Goal: Find specific page/section: Locate a particular part of the current website

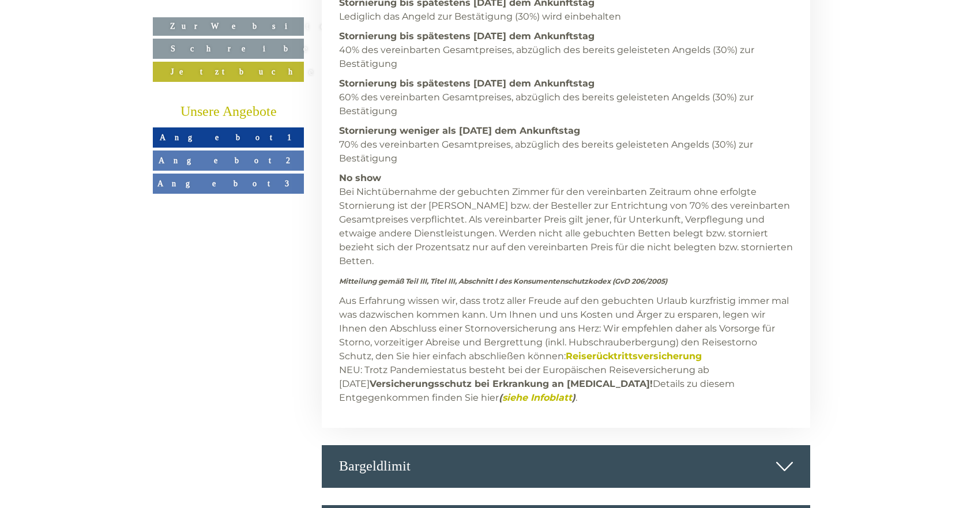
scroll to position [6293, 0]
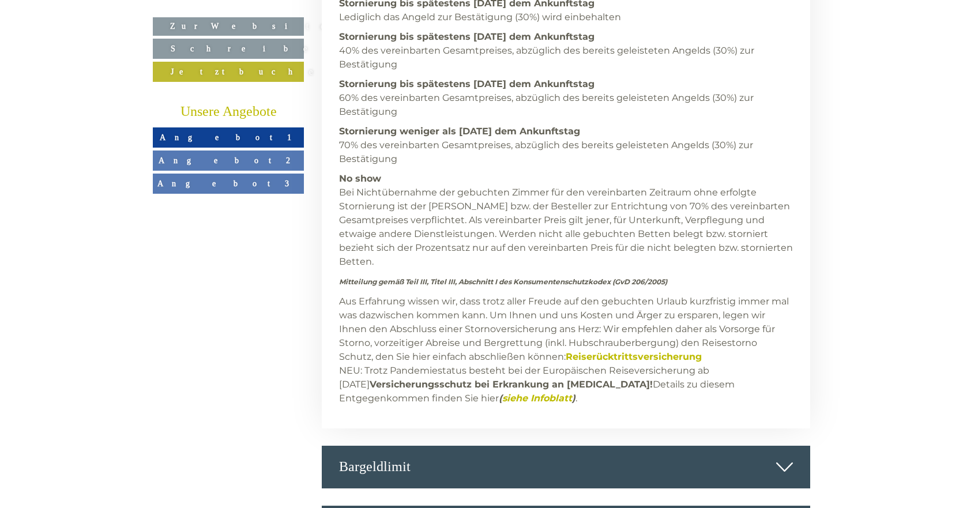
click at [400, 446] on div "Bargeldlimit" at bounding box center [566, 467] width 489 height 43
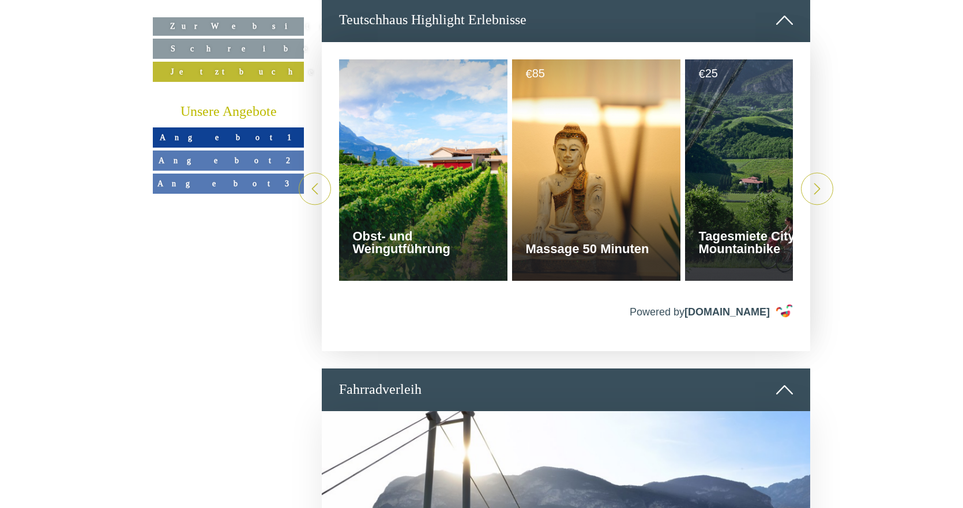
scroll to position [5197, 0]
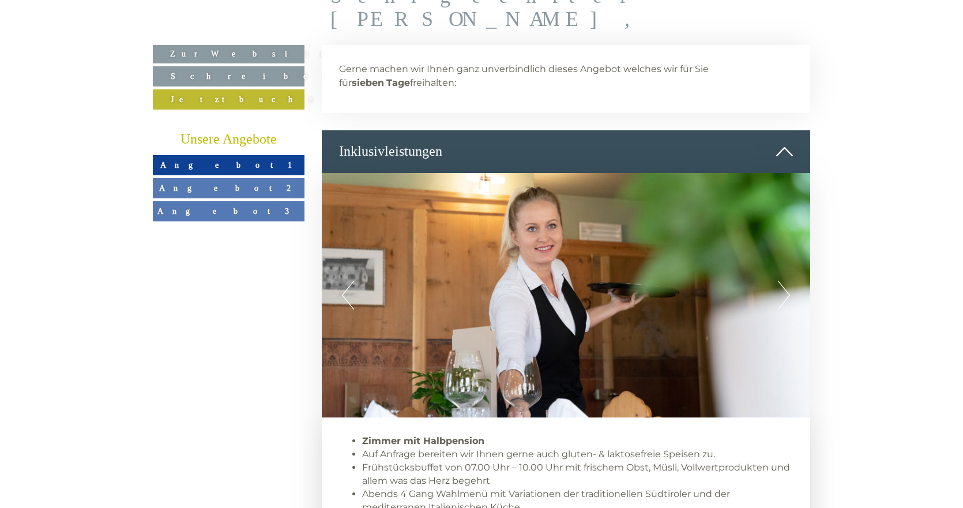
scroll to position [519, 0]
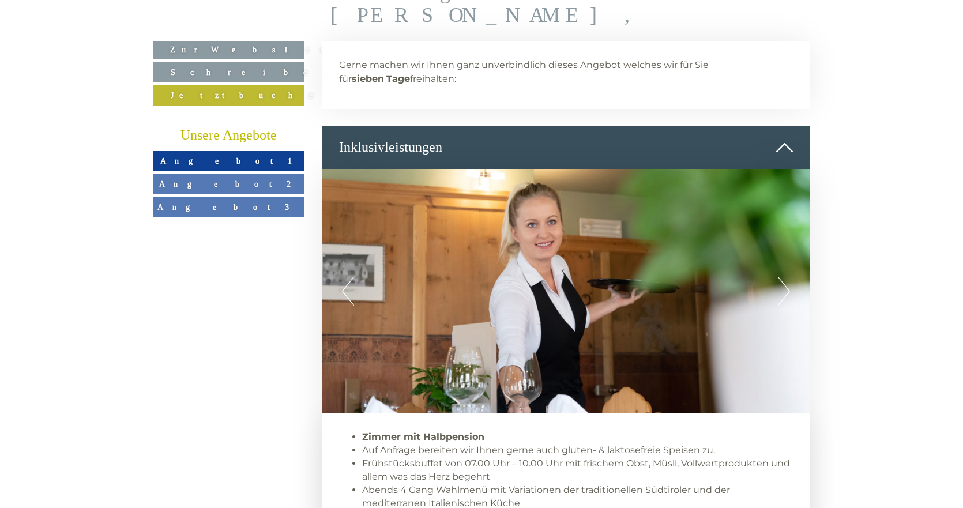
click at [244, 156] on span "Angebot 1" at bounding box center [228, 160] width 137 height 9
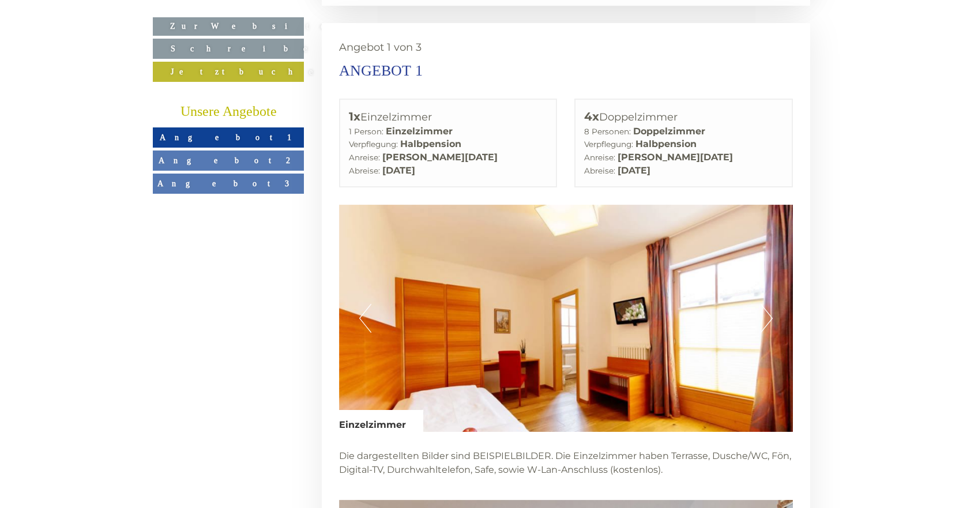
scroll to position [1945, 0]
